Goal: Information Seeking & Learning: Learn about a topic

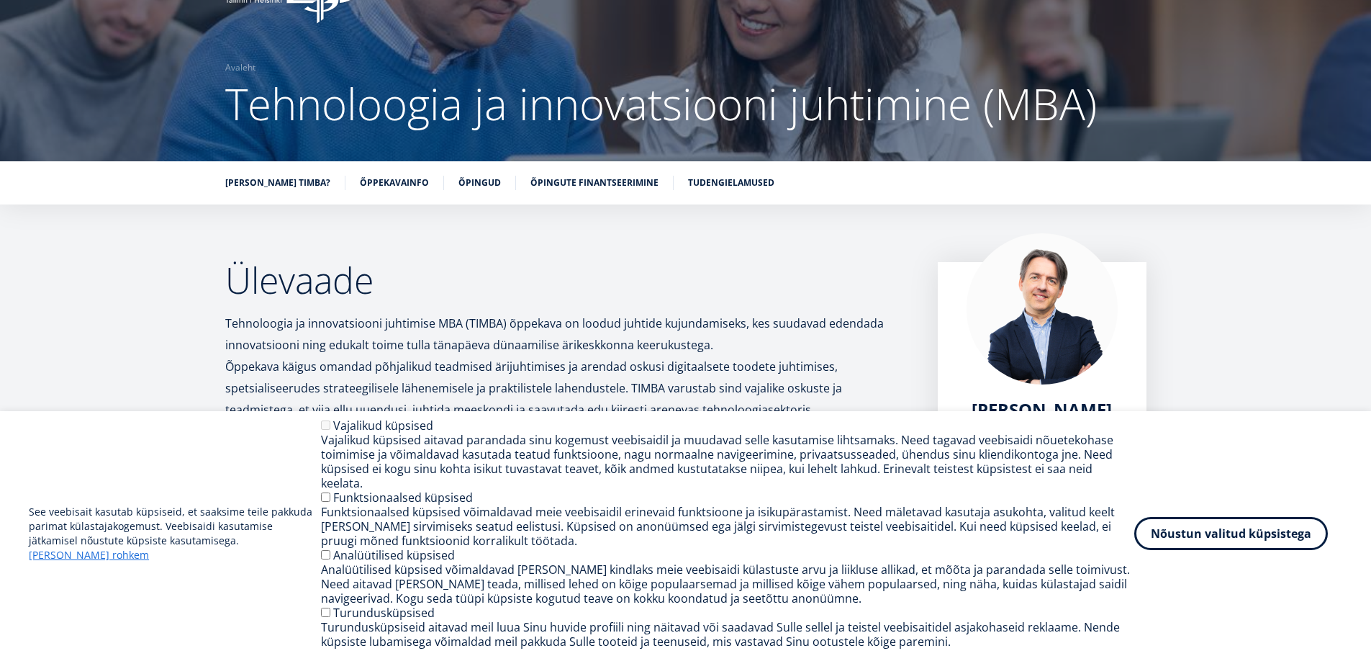
scroll to position [72, 0]
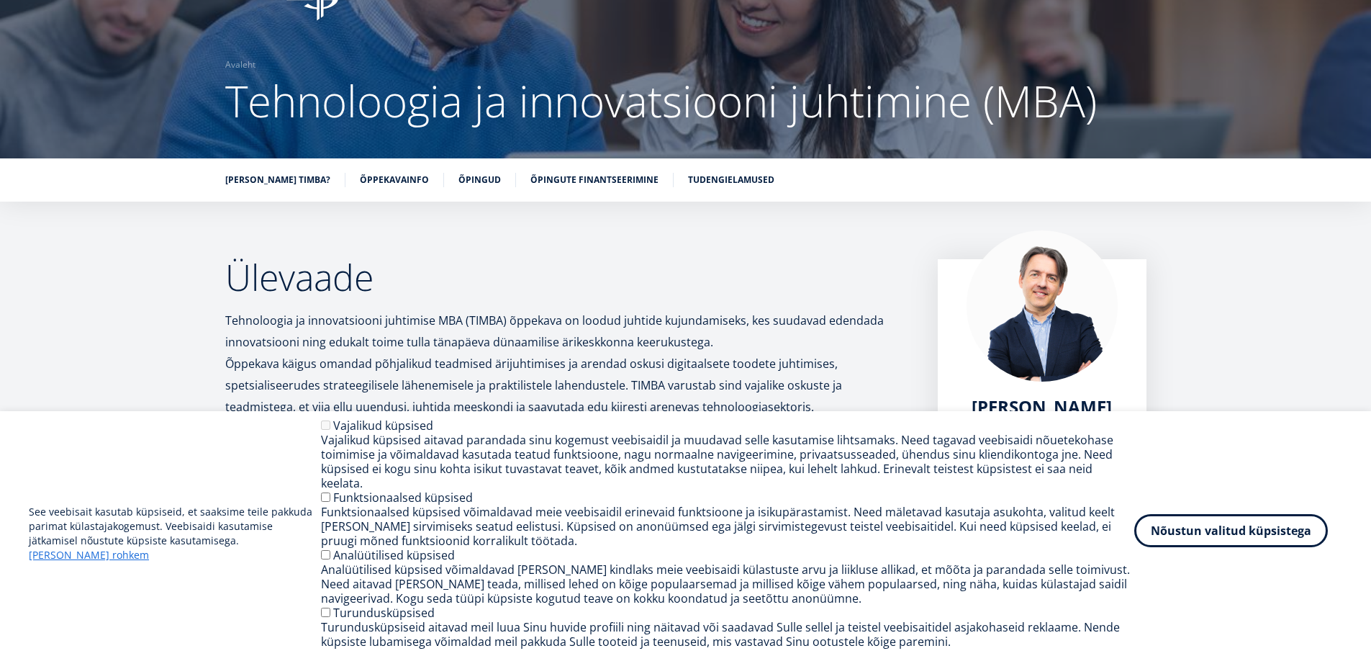
click at [1243, 547] on button "Nõustun valitud küpsistega" at bounding box center [1231, 530] width 194 height 33
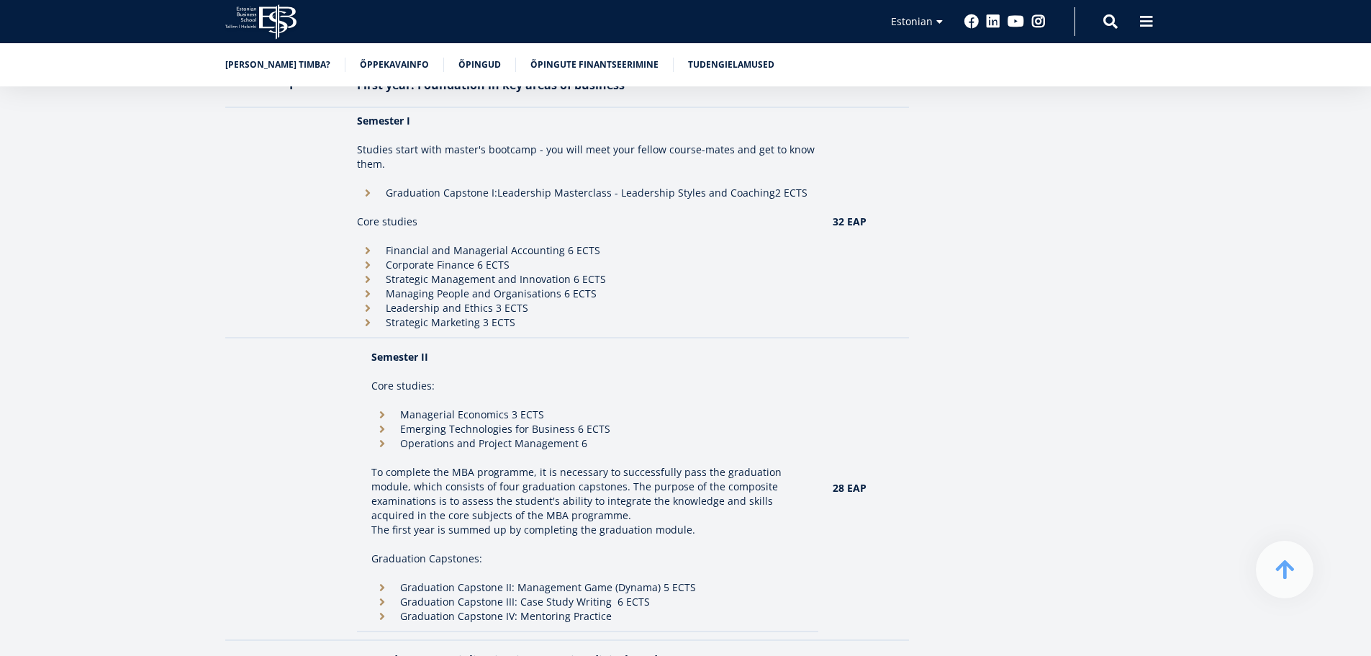
scroll to position [1252, 0]
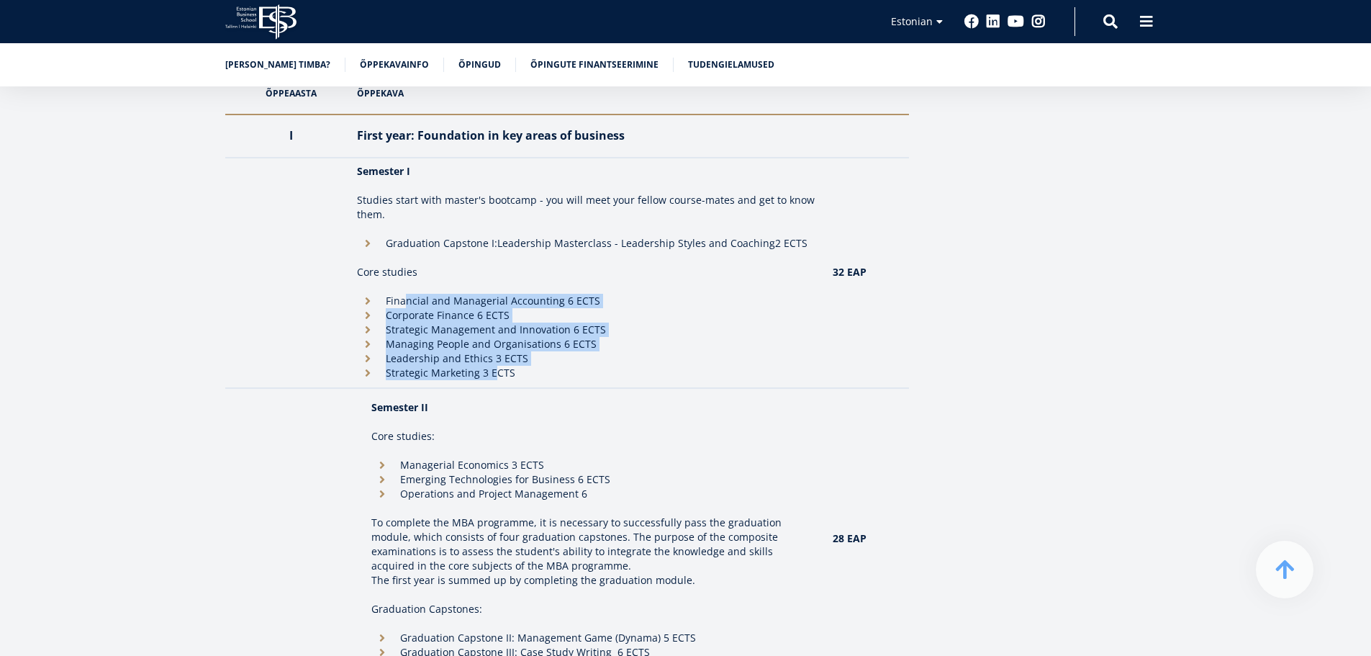
drag, startPoint x: 405, startPoint y: 275, endPoint x: 494, endPoint y: 351, distance: 116.9
click at [494, 351] on ul "Financial and Managerial Accounting 6 ECTS Corporate Finance 6 ECTS Strategic M…" at bounding box center [587, 337] width 461 height 86
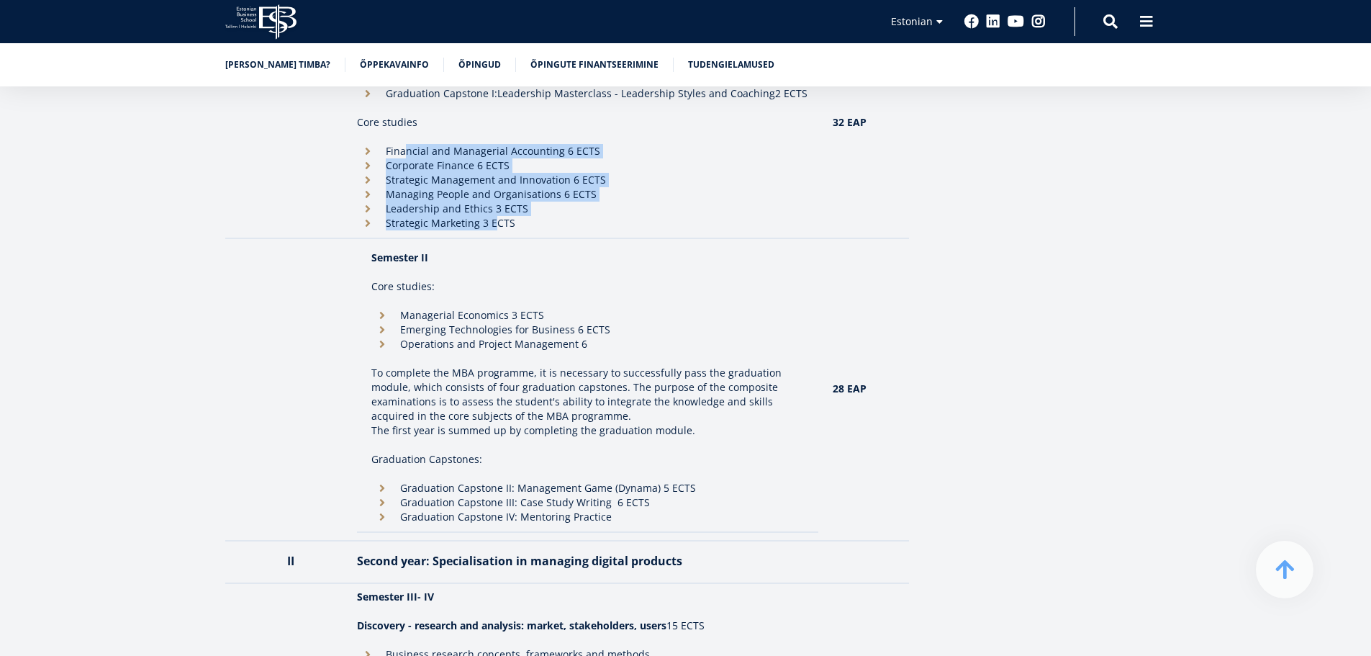
scroll to position [1468, 0]
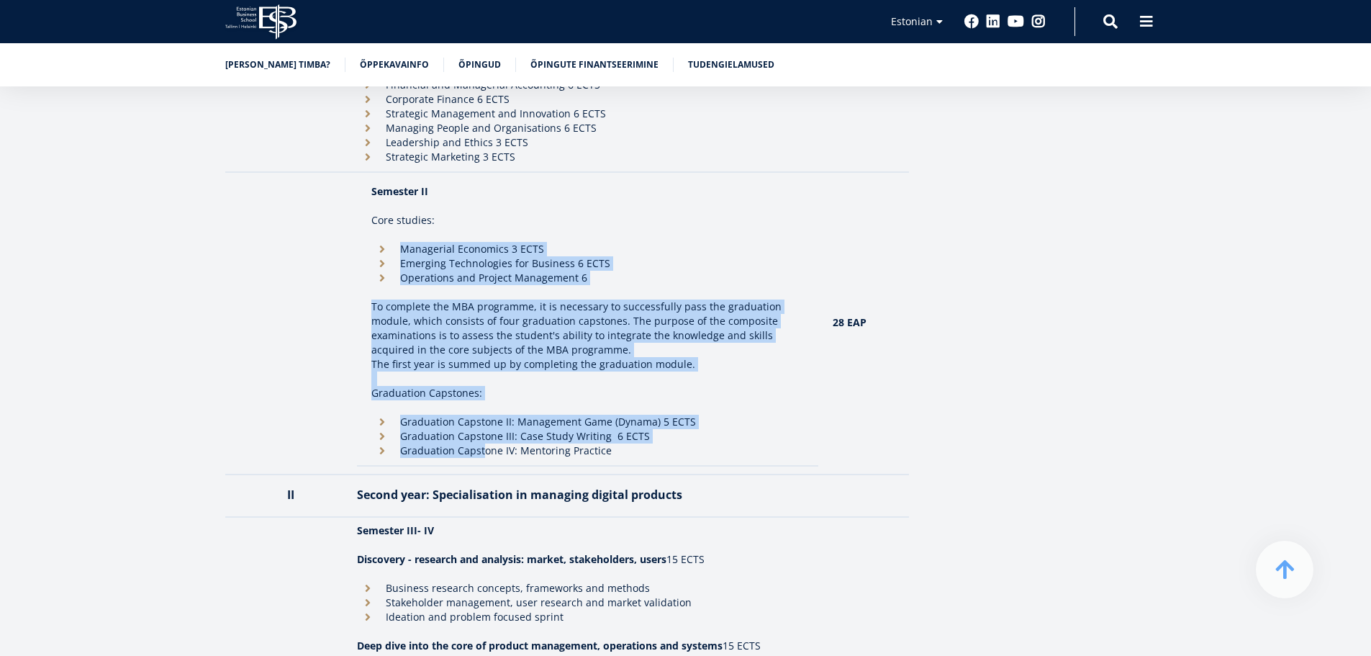
drag, startPoint x: 402, startPoint y: 225, endPoint x: 482, endPoint y: 429, distance: 218.5
click at [482, 429] on td "Semester II Core studies: Managerial Economics 3 ECTS Emerging Technologies for…" at bounding box center [587, 321] width 461 height 287
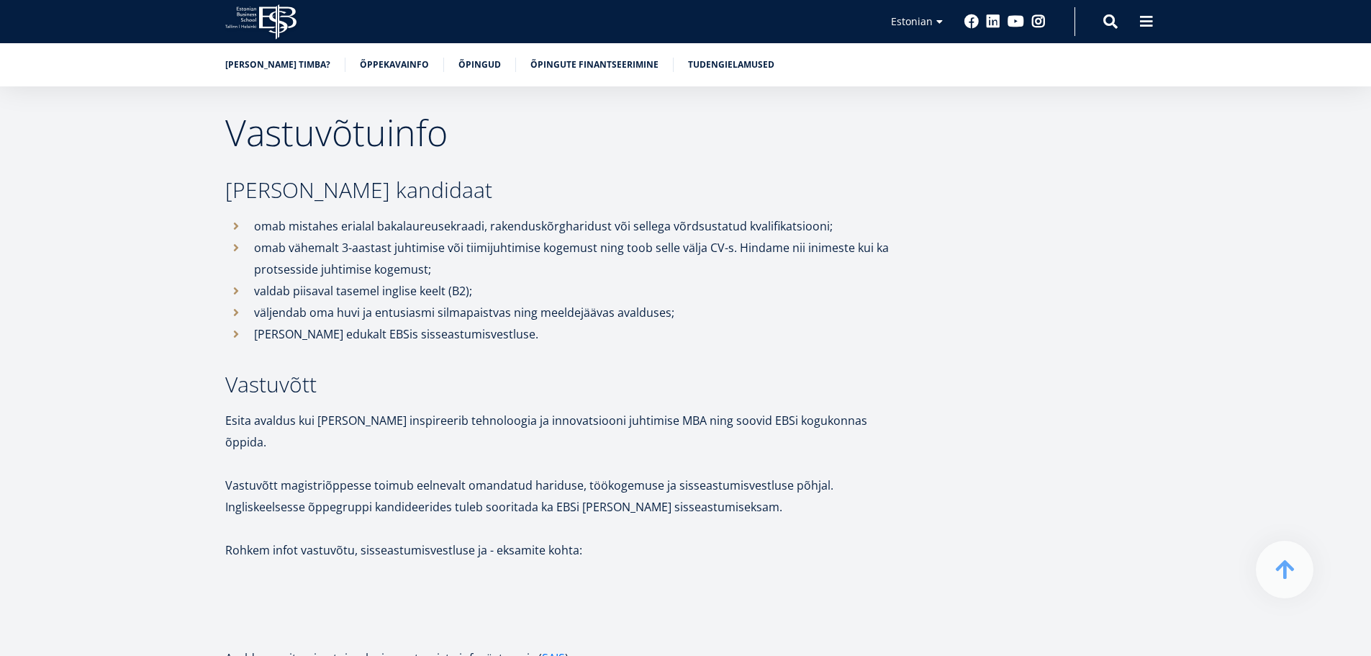
scroll to position [2980, 0]
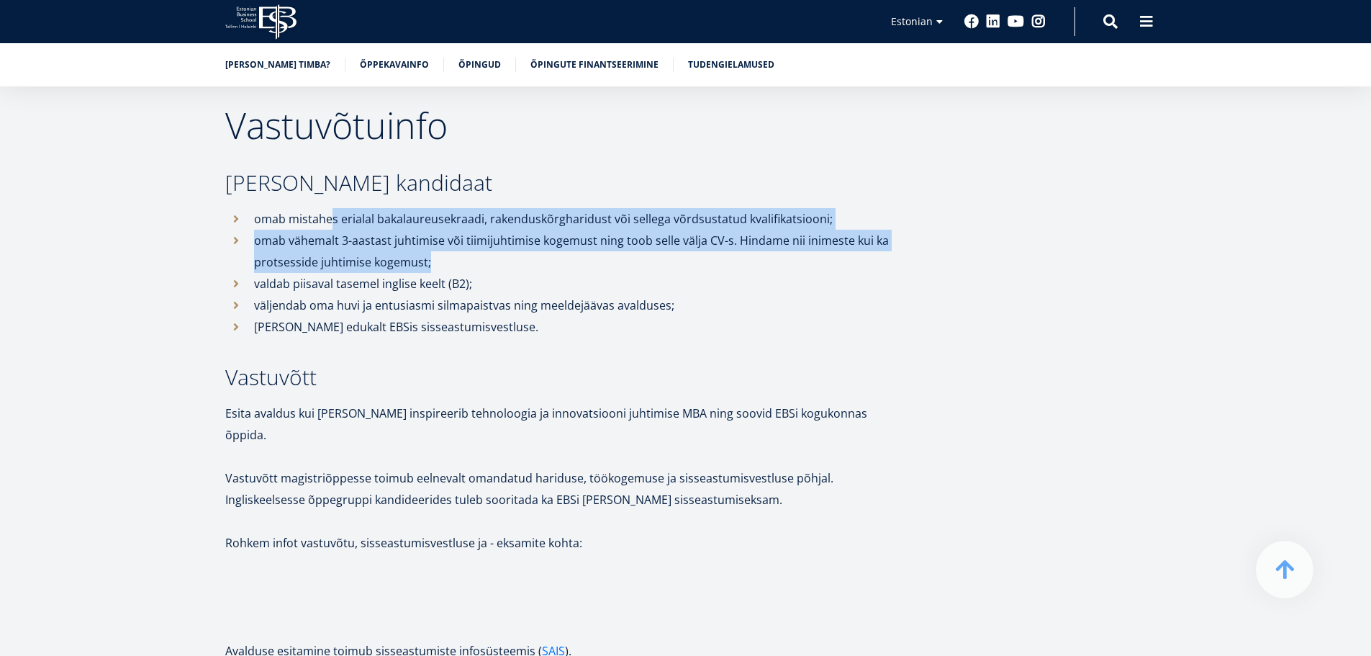
drag, startPoint x: 332, startPoint y: 199, endPoint x: 894, endPoint y: 238, distance: 563.5
click at [894, 238] on ul "omab mistahes erialal bakalaureusekraadi, rakenduskõrgharidust või sellega võrd…" at bounding box center [567, 273] width 684 height 130
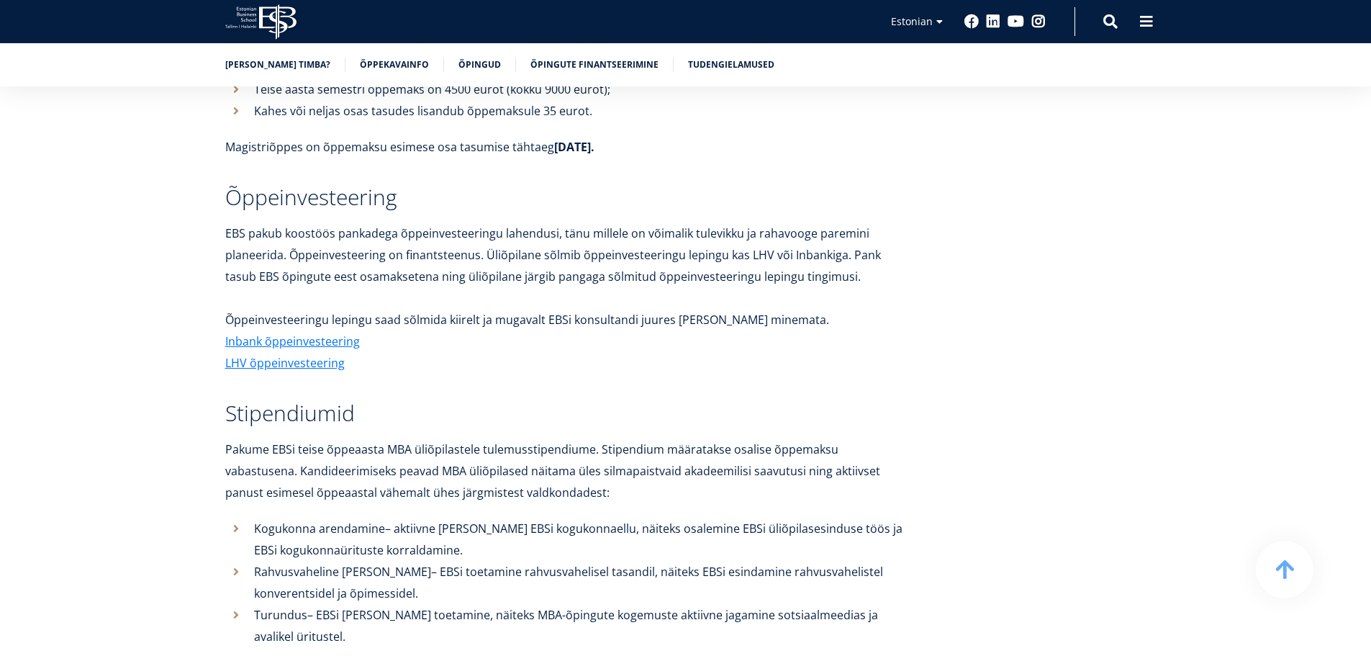
scroll to position [4790, 0]
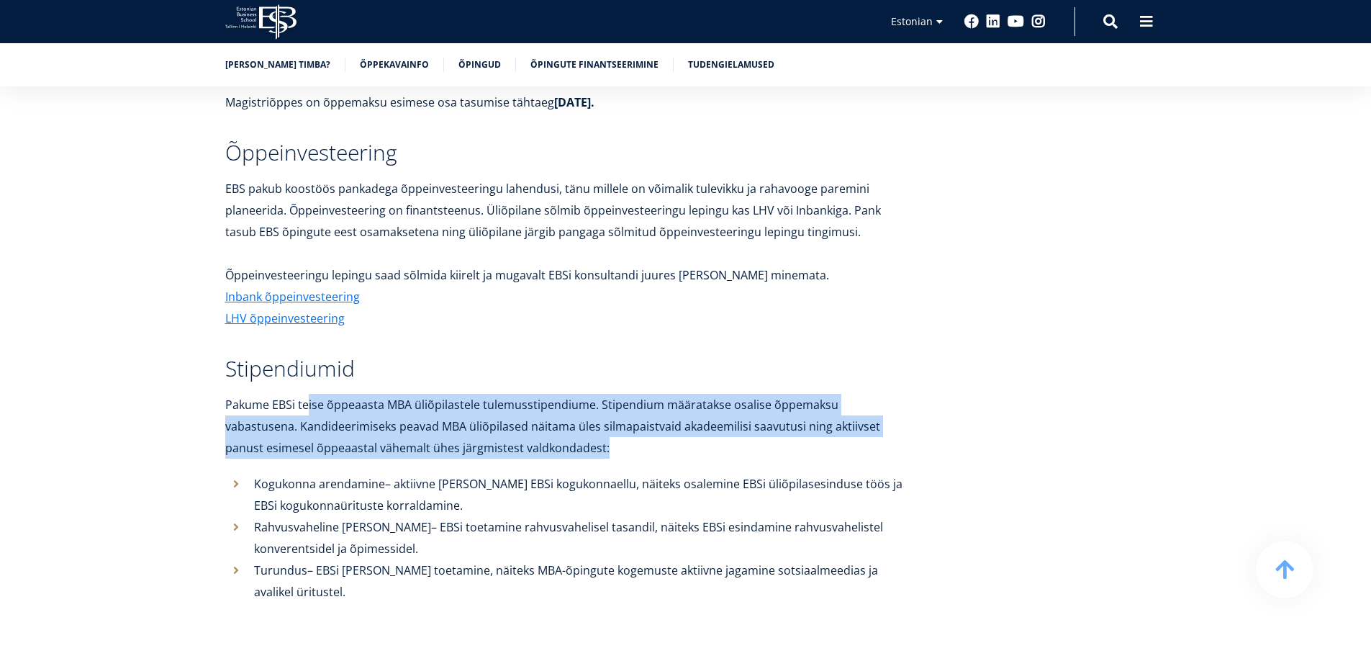
drag, startPoint x: 307, startPoint y: 340, endPoint x: 600, endPoint y: 376, distance: 294.4
click at [600, 394] on p "Pakume EBSi teise õppeaasta MBA üliõpilastele tulemusstipendiume. Stipendium mä…" at bounding box center [567, 426] width 684 height 65
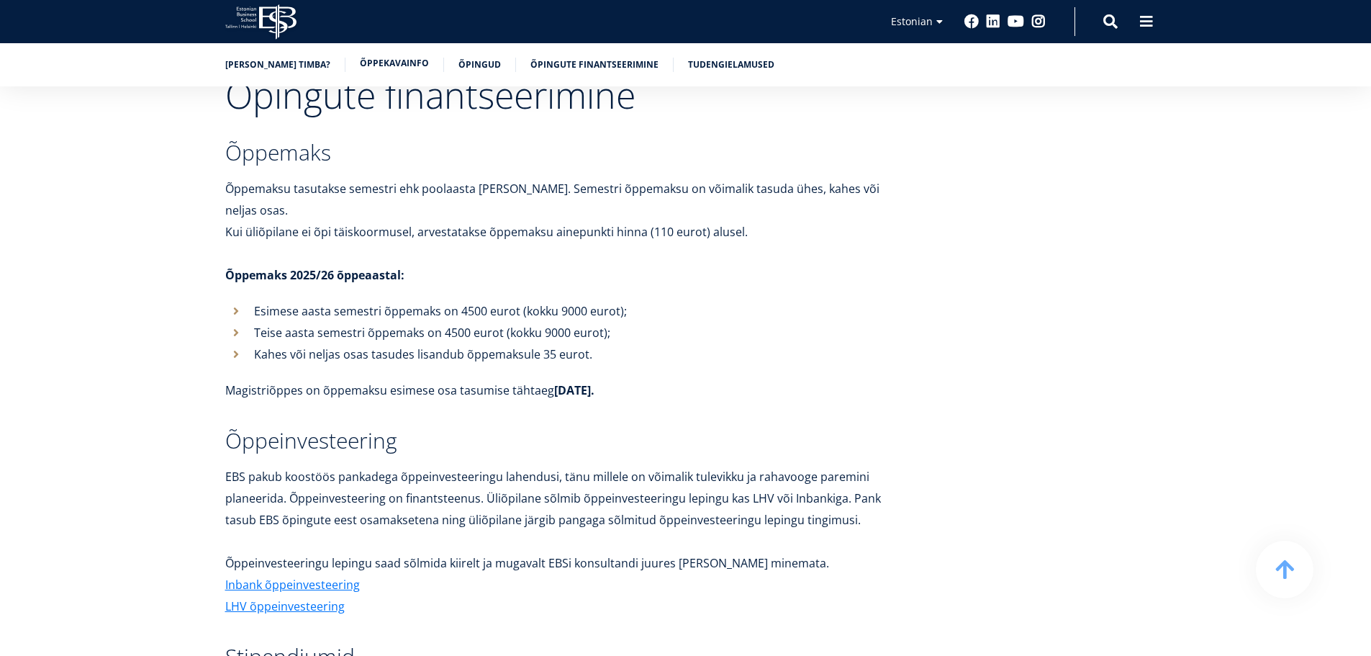
click at [372, 63] on link "Õppekavainfo" at bounding box center [394, 63] width 69 height 14
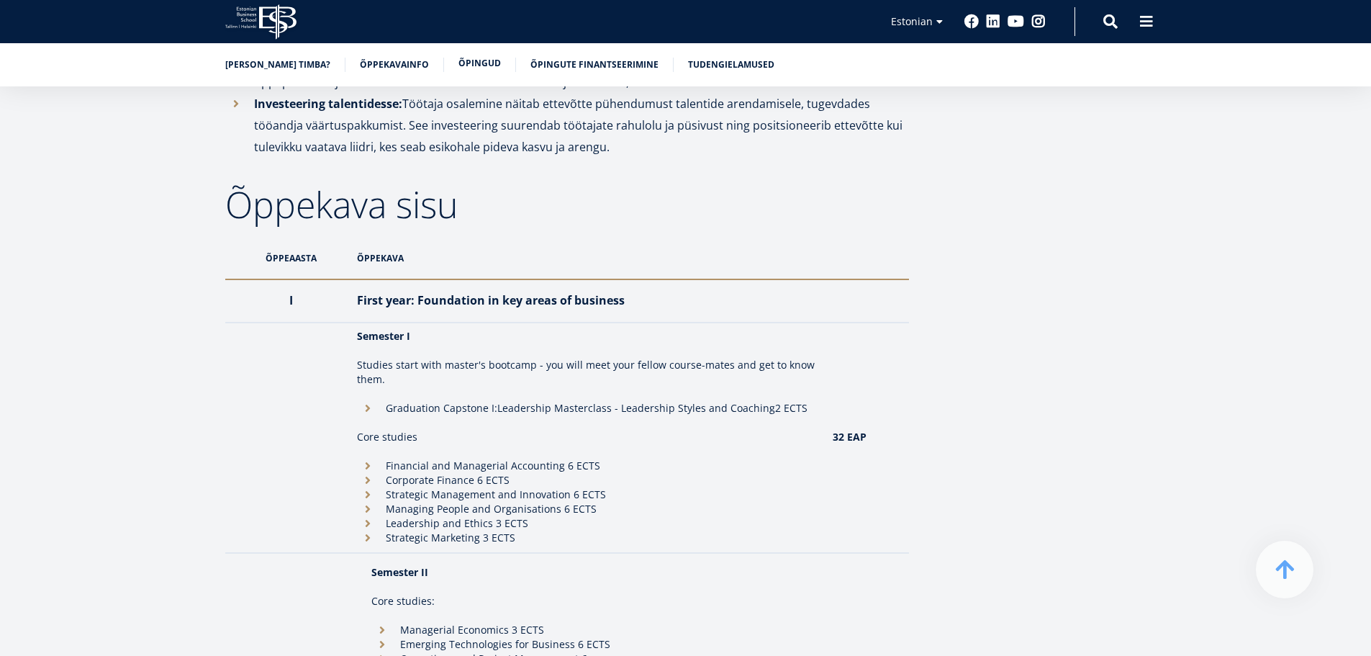
click at [458, 62] on link "Õpingud" at bounding box center [479, 63] width 42 height 14
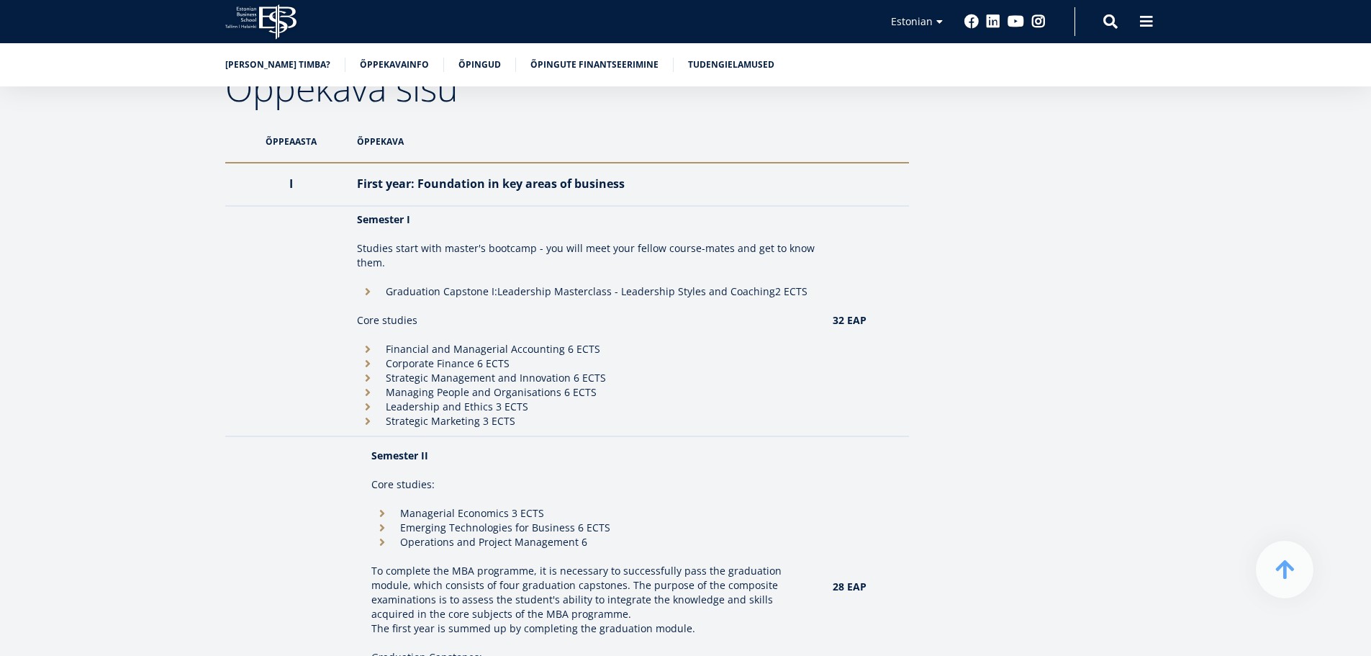
scroll to position [907, 0]
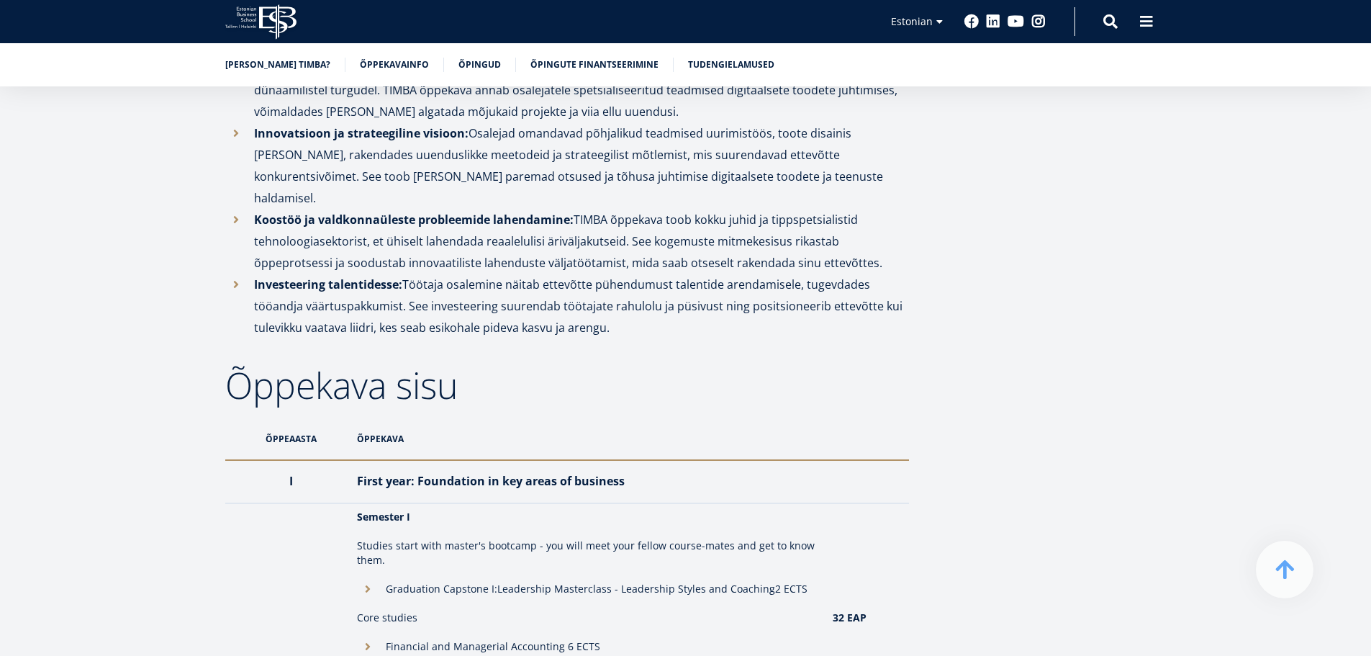
click at [289, 16] on icon at bounding box center [277, 21] width 37 height 35
